Goal: Communication & Community: Connect with others

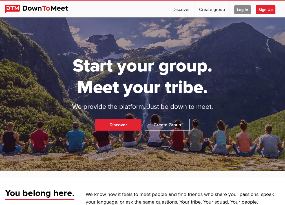
click at [239, 10] on span "Log In" at bounding box center [242, 9] width 17 height 9
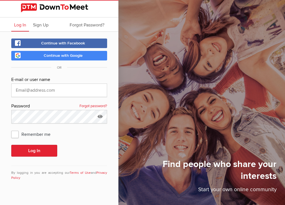
click at [72, 57] on span "Continue with Google" at bounding box center [63, 55] width 39 height 5
click at [26, 88] on input "text" at bounding box center [59, 91] width 96 height 14
type input "pdolan.gib660@gmail.com"
click at [17, 134] on span "Remember me" at bounding box center [33, 134] width 45 height 10
click at [11, 129] on input "Remember me" at bounding box center [11, 129] width 0 height 0
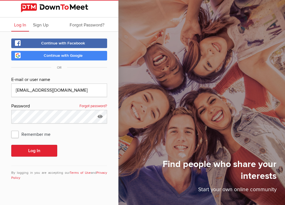
checkbox input "true"
click at [36, 153] on button "Log In" at bounding box center [34, 151] width 46 height 12
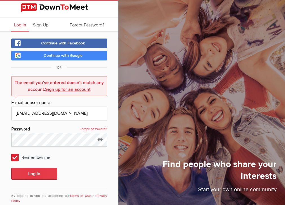
scroll to position [12, 0]
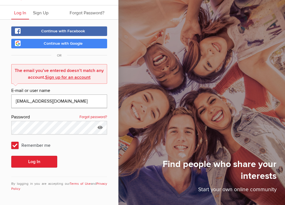
drag, startPoint x: 74, startPoint y: 102, endPoint x: -2, endPoint y: 103, distance: 75.7
click at [0, 103] on html "Log In Sign Up Forgot Password? Continue with Facebook Continue with Google OR …" at bounding box center [142, 90] width 285 height 205
type input "pdolan@graniteins.com"
click at [34, 159] on button "Log In" at bounding box center [34, 162] width 46 height 12
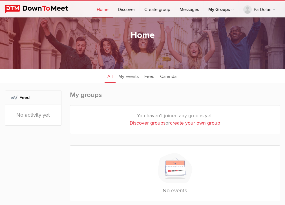
scroll to position [28, 0]
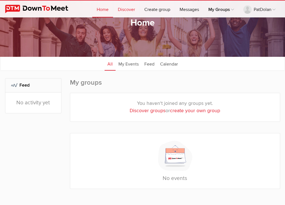
click at [125, 7] on link "Discover" at bounding box center [126, 9] width 26 height 17
select select "null"
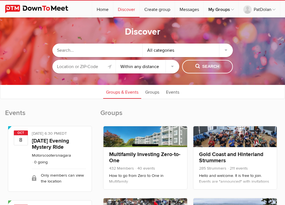
click at [82, 50] on input "text" at bounding box center [97, 51] width 90 height 14
type input "east bay over 60"
click at [62, 67] on input "text" at bounding box center [83, 67] width 63 height 14
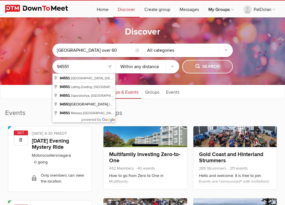
type input "94551"
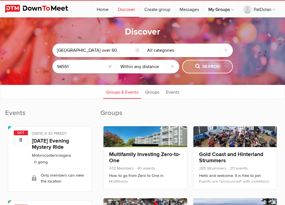
click at [212, 69] on span "Search" at bounding box center [207, 67] width 24 height 6
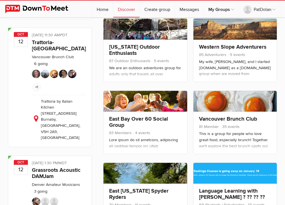
scroll to position [338, 0]
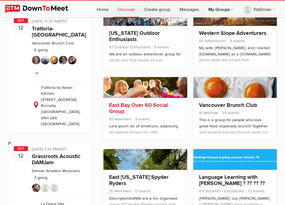
click at [118, 85] on link at bounding box center [145, 87] width 84 height 21
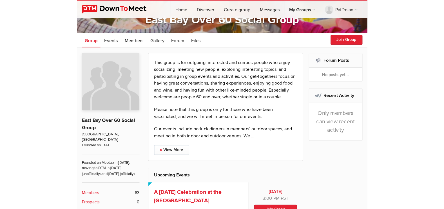
scroll to position [28, 0]
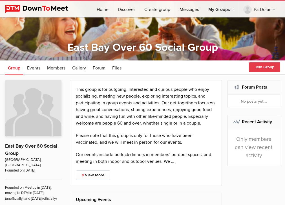
click at [269, 65] on button "Join Group" at bounding box center [263, 67] width 31 height 10
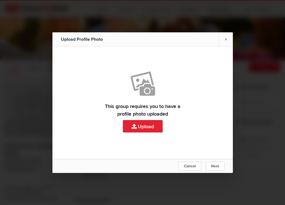
click at [140, 124] on link "Upload" at bounding box center [142, 102] width 180 height 113
click at [148, 126] on link "Upload" at bounding box center [142, 102] width 180 height 113
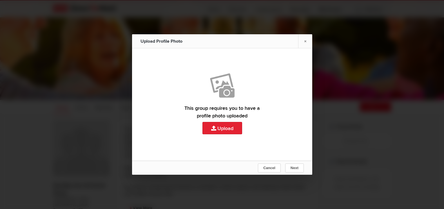
click at [218, 131] on link "Upload" at bounding box center [222, 104] width 180 height 113
click at [284, 166] on span "Next" at bounding box center [294, 168] width 8 height 4
click at [284, 169] on span "Next" at bounding box center [294, 168] width 8 height 4
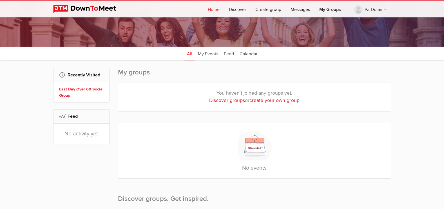
scroll to position [28, 0]
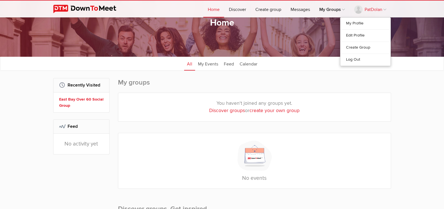
click at [373, 6] on link "PatDolan" at bounding box center [370, 9] width 41 height 17
click at [352, 25] on link "My Profile" at bounding box center [365, 24] width 50 height 12
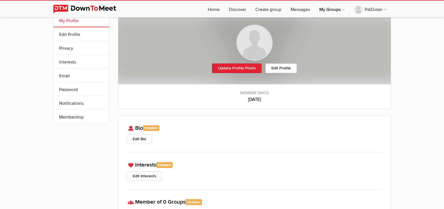
scroll to position [28, 0]
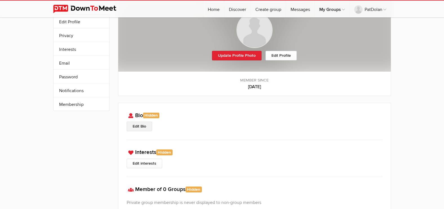
click at [137, 127] on link "Edit Bio" at bounding box center [139, 127] width 25 height 10
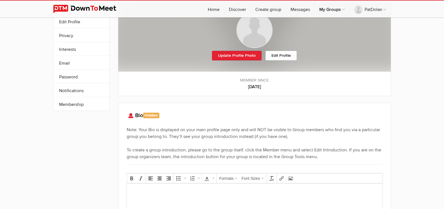
scroll to position [0, 0]
click at [127, 129] on div "Note: Your Bio is displayed on your main profile page only and will NOT be visi…" at bounding box center [255, 144] width 256 height 34
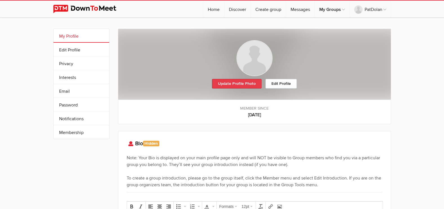
click at [246, 84] on link "Update Profile Photo" at bounding box center [237, 84] width 50 height 10
